Goal: Task Accomplishment & Management: Manage account settings

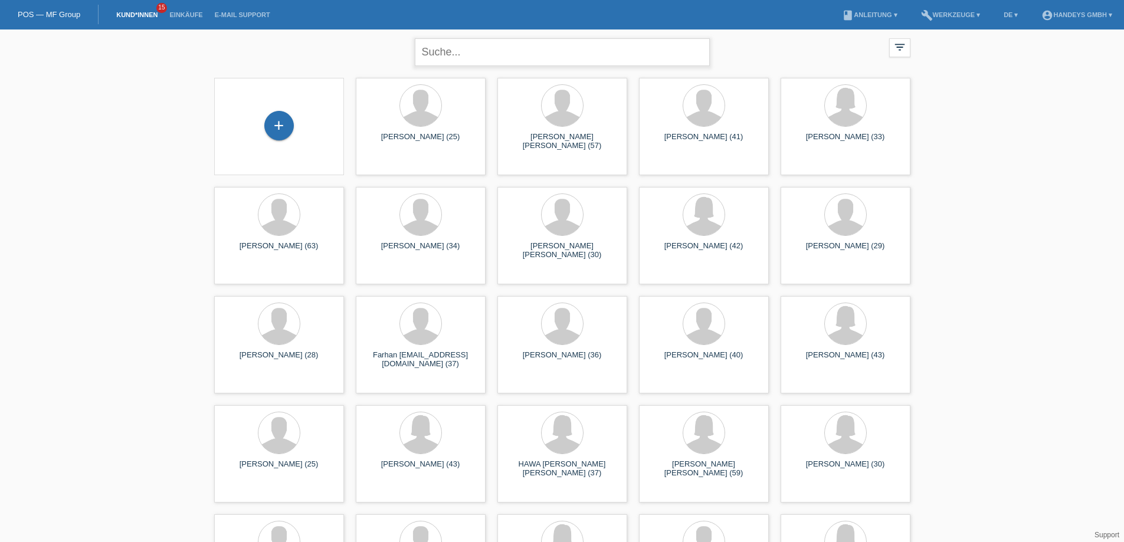
click at [470, 51] on input "text" at bounding box center [562, 52] width 295 height 28
type input "edson"
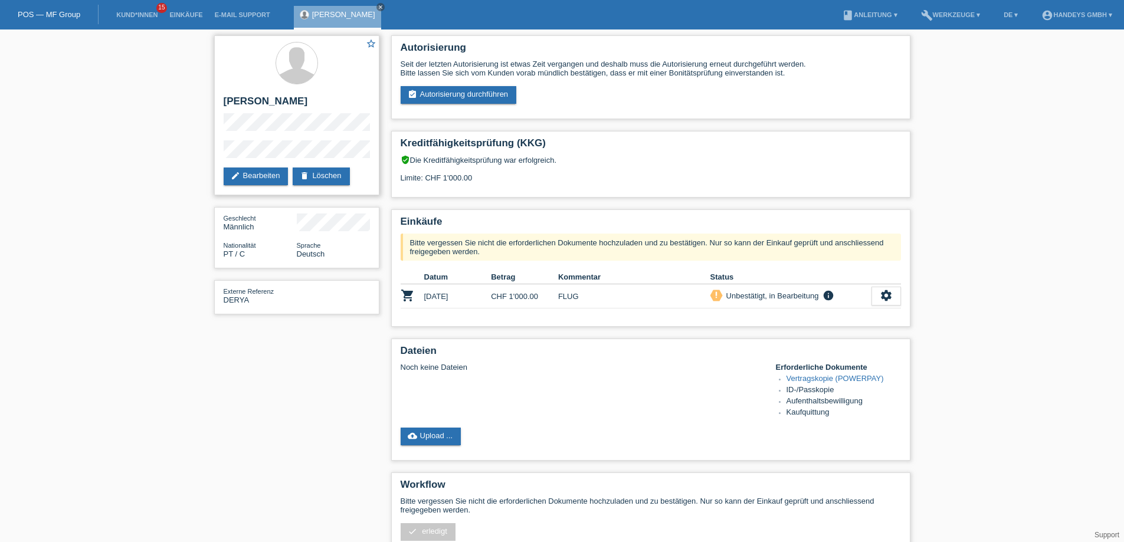
click at [277, 100] on h2 "[PERSON_NAME]" at bounding box center [297, 105] width 146 height 18
click at [506, 388] on div "Noch keine Dateien Erforderliche Dokumente Vertragskopie (POWERPAY) ID-/Passkop…" at bounding box center [651, 391] width 500 height 56
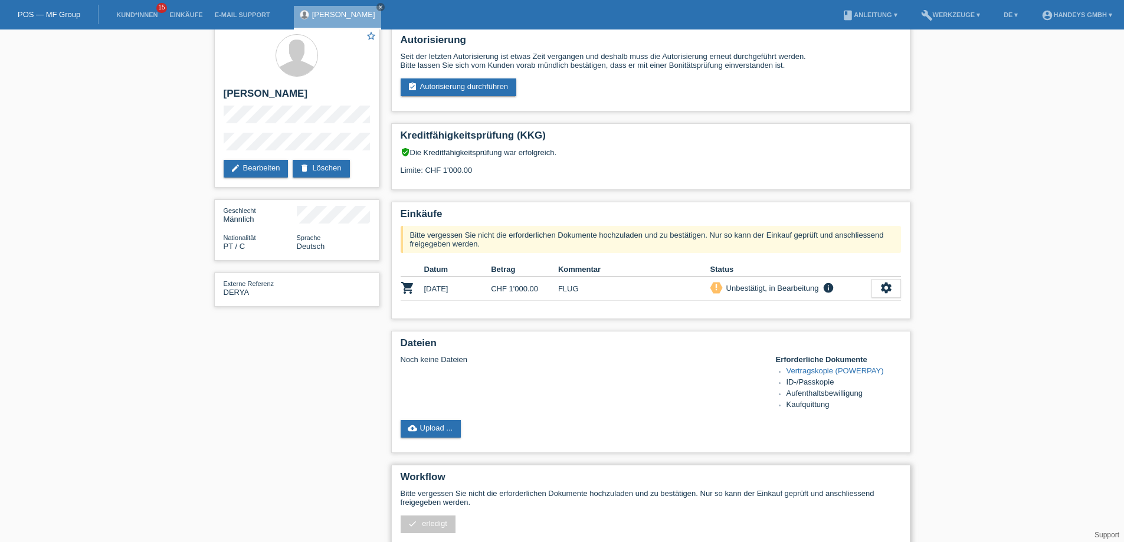
scroll to position [107, 0]
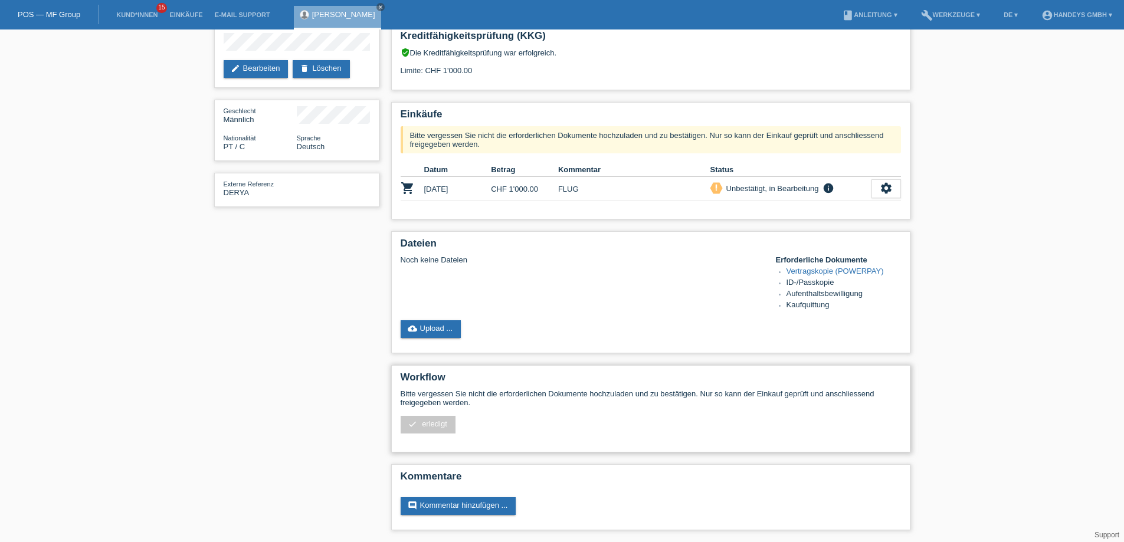
click at [437, 427] on span "erledigt" at bounding box center [434, 423] width 25 height 9
click at [466, 332] on div "cloud_upload Upload ..." at bounding box center [651, 329] width 500 height 18
click at [447, 333] on link "cloud_upload Upload ..." at bounding box center [431, 329] width 61 height 18
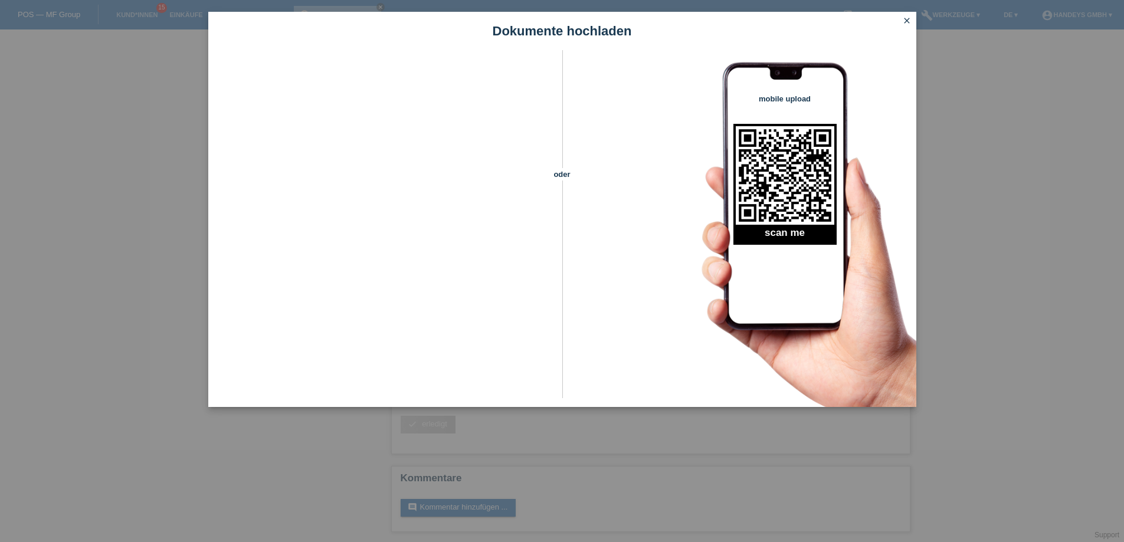
click at [355, 443] on div "Dokumente hochladen oder mobile upload scan me close" at bounding box center [562, 271] width 1124 height 542
click at [350, 452] on div "Dokumente hochladen oder mobile upload scan me close" at bounding box center [562, 271] width 1124 height 542
click at [903, 20] on icon "close" at bounding box center [906, 20] width 9 height 9
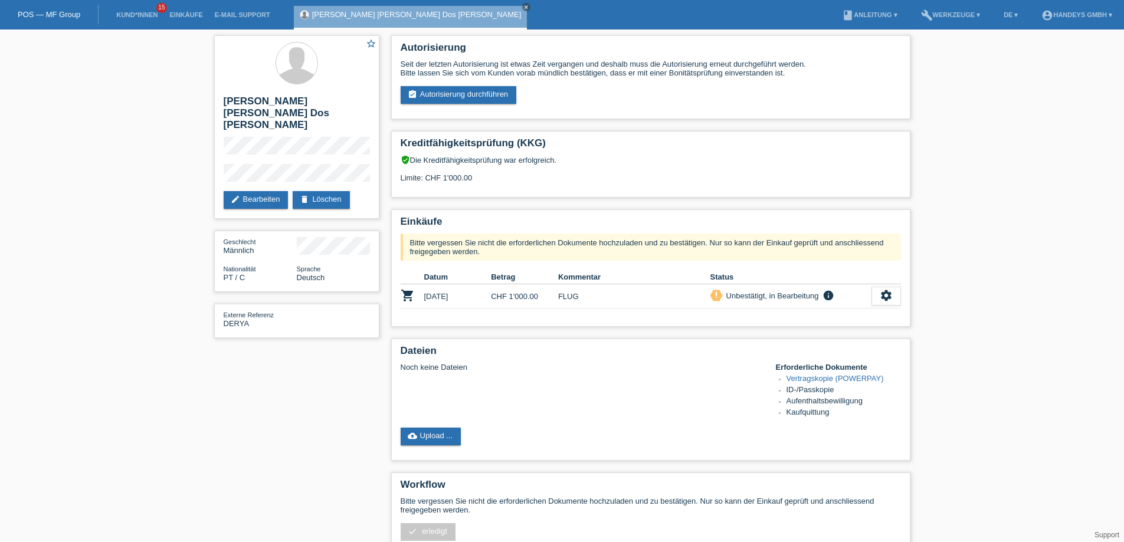
scroll to position [107, 0]
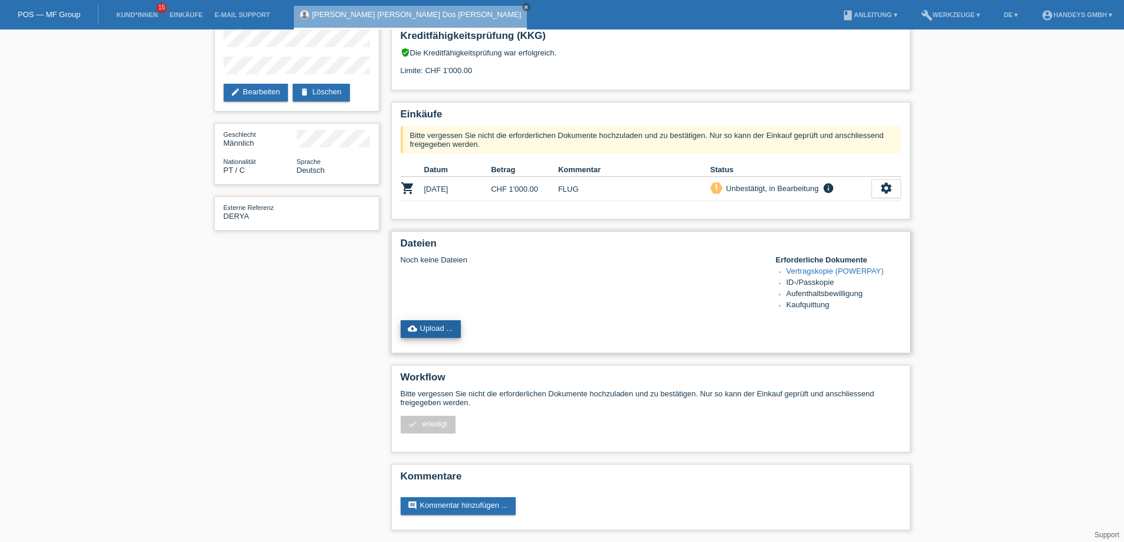
click at [431, 327] on link "cloud_upload Upload ..." at bounding box center [431, 329] width 61 height 18
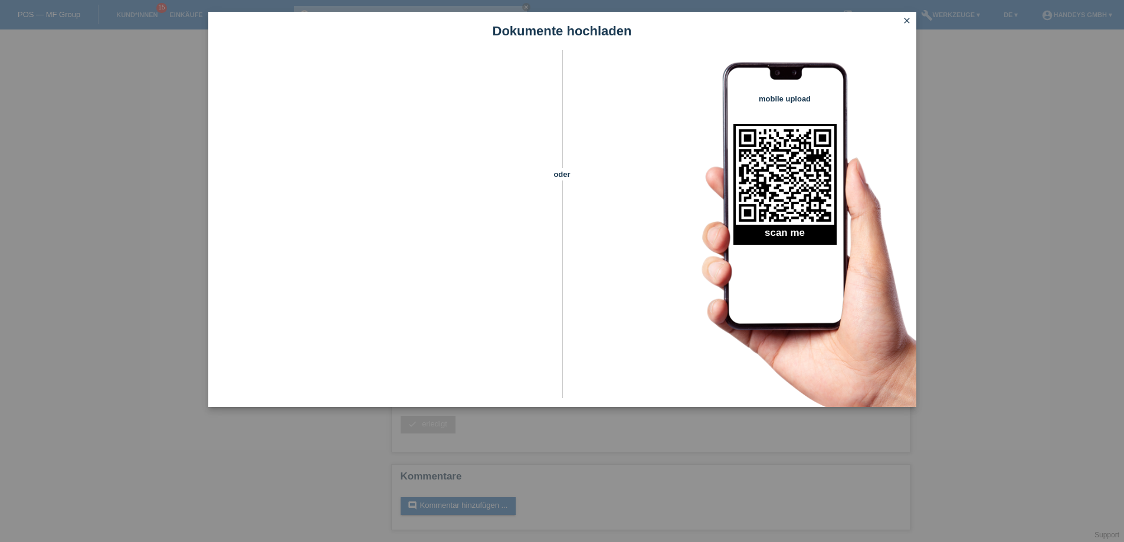
click at [908, 21] on icon "close" at bounding box center [906, 20] width 9 height 9
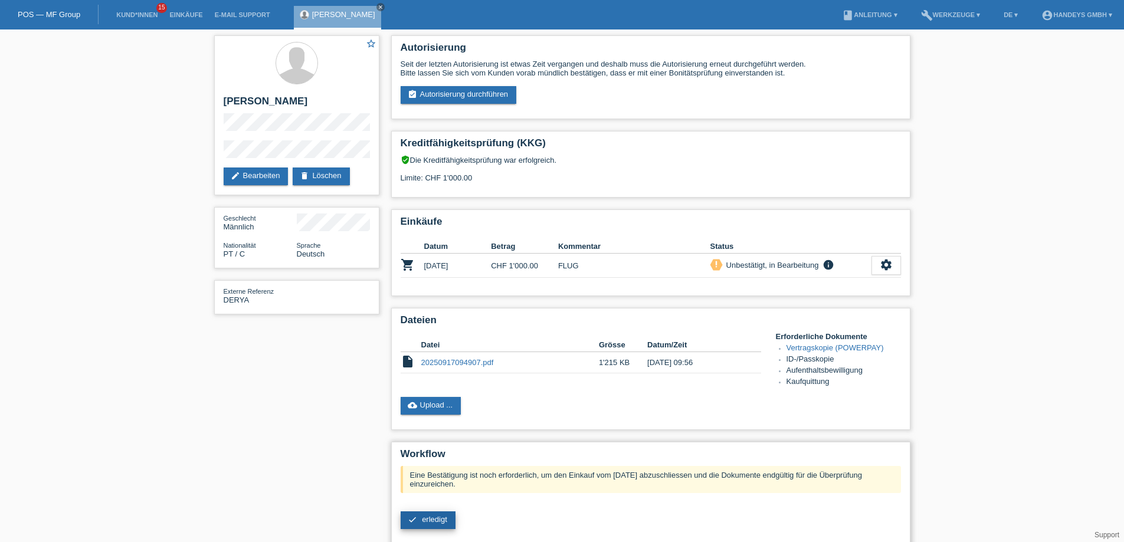
scroll to position [96, 0]
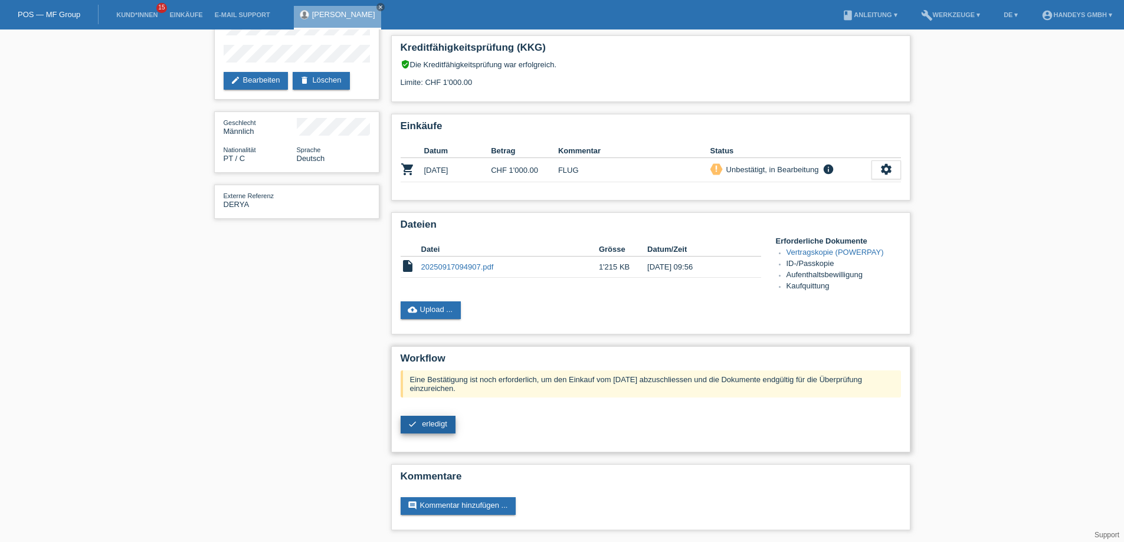
click at [437, 425] on span "erledigt" at bounding box center [434, 423] width 25 height 9
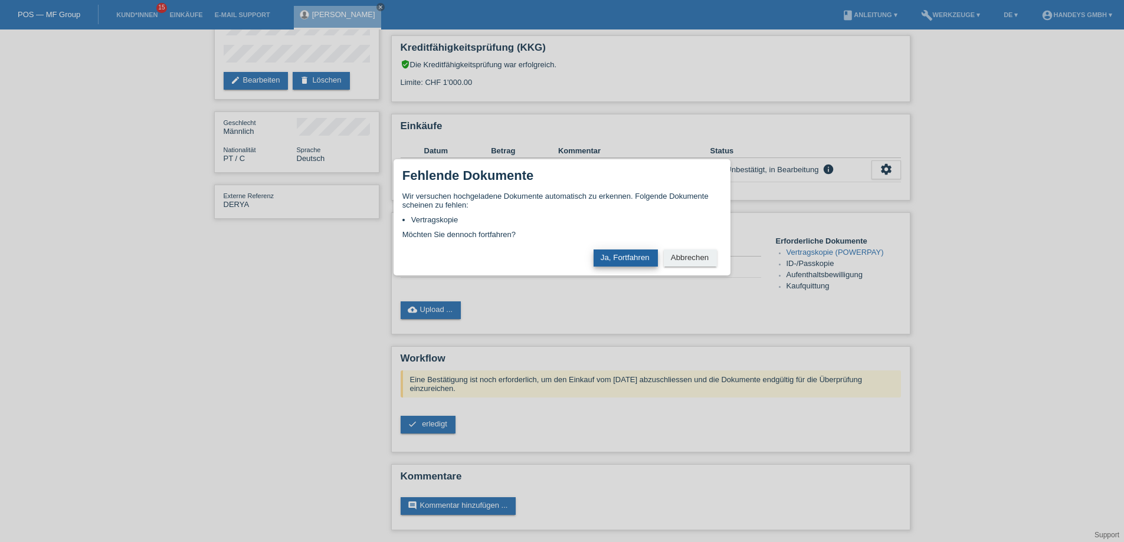
click at [610, 257] on button "Ja, Fortfahren" at bounding box center [625, 258] width 64 height 17
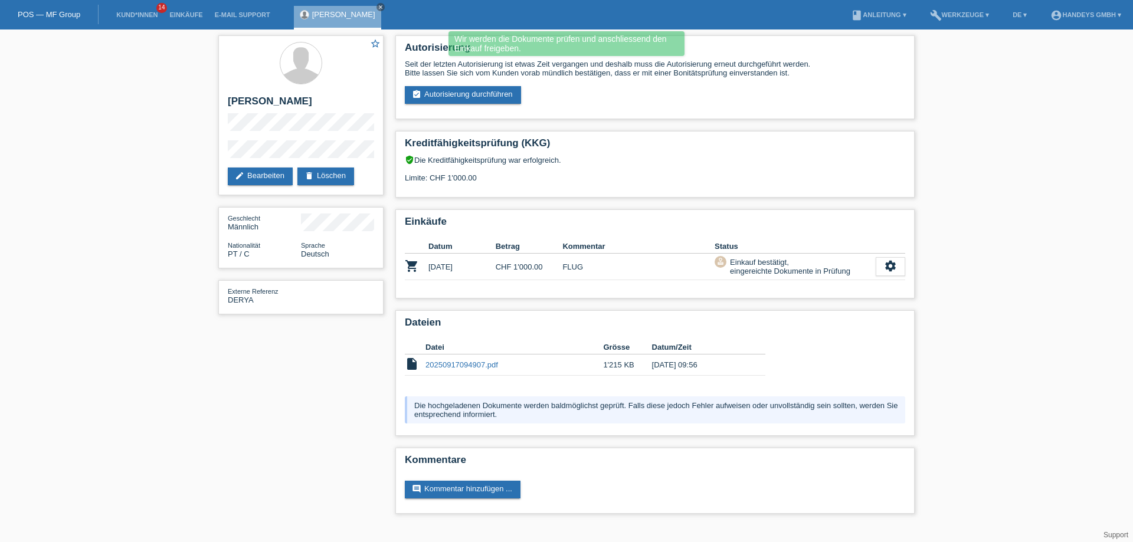
drag, startPoint x: 540, startPoint y: 81, endPoint x: 198, endPoint y: 9, distance: 349.7
click at [467, 65] on div "Seit der letzten Autorisierung ist etwas Zeit vergangen und deshalb muss die Au…" at bounding box center [655, 82] width 500 height 44
